Goal: Task Accomplishment & Management: Use online tool/utility

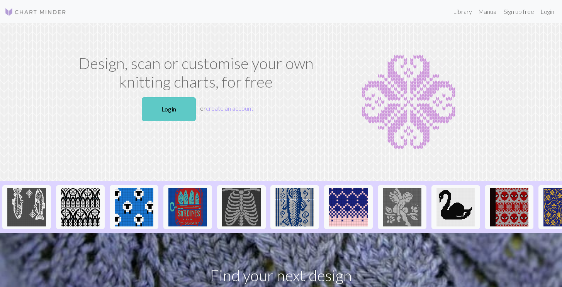
click at [177, 105] on link "Login" at bounding box center [169, 109] width 54 height 24
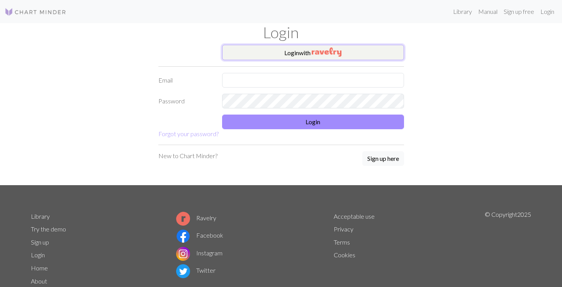
click at [339, 51] on img "button" at bounding box center [327, 52] width 30 height 9
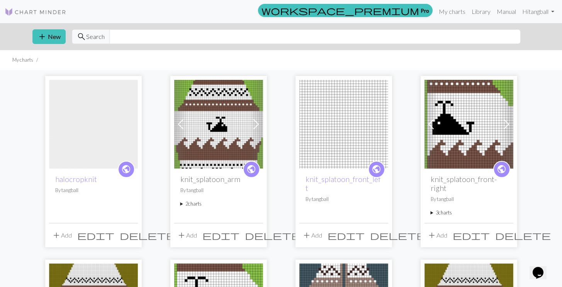
click at [84, 144] on img at bounding box center [93, 124] width 89 height 89
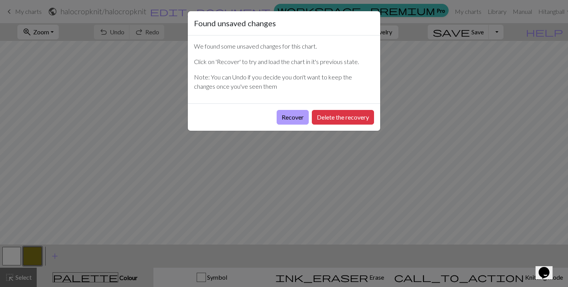
click at [299, 114] on button "Recover" at bounding box center [293, 117] width 32 height 15
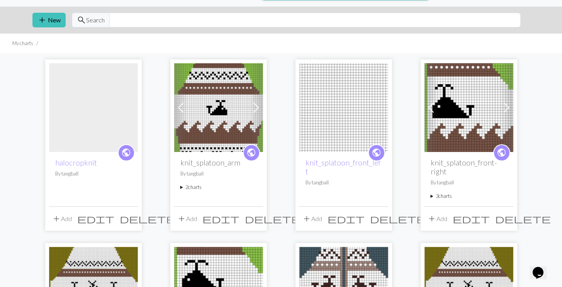
scroll to position [12, 0]
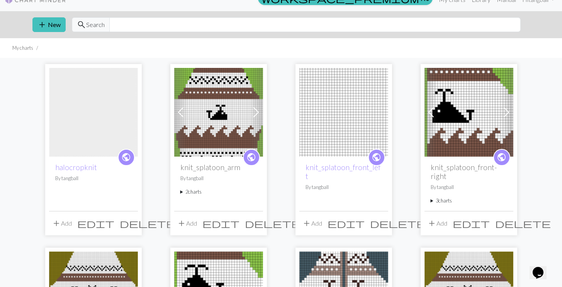
click at [94, 158] on div "public halocropknit By tangball" at bounding box center [93, 184] width 89 height 54
click at [82, 170] on link "halocropknit" at bounding box center [76, 167] width 42 height 9
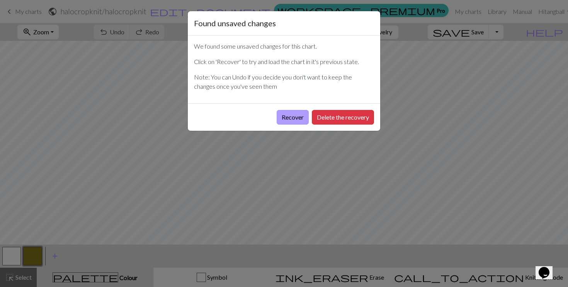
click at [288, 119] on button "Recover" at bounding box center [293, 117] width 32 height 15
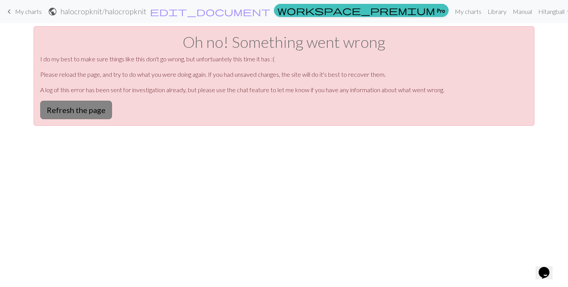
click at [71, 110] on button "Refresh the page" at bounding box center [76, 110] width 72 height 19
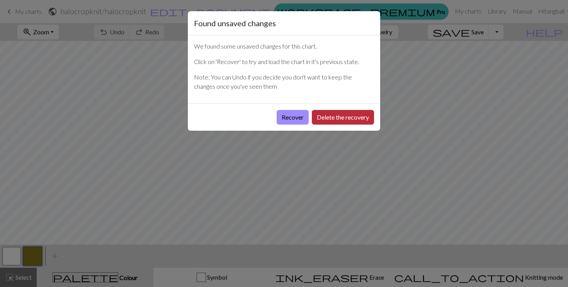
click at [329, 114] on button "Delete the recovery" at bounding box center [343, 117] width 62 height 15
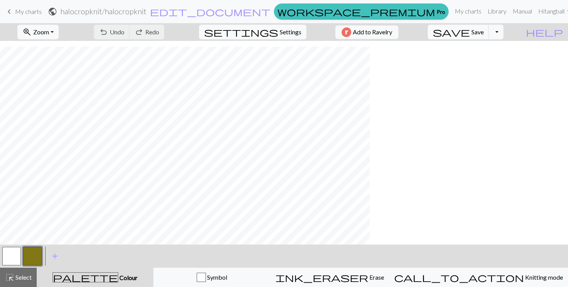
scroll to position [995, 0]
